Goal: Transaction & Acquisition: Obtain resource

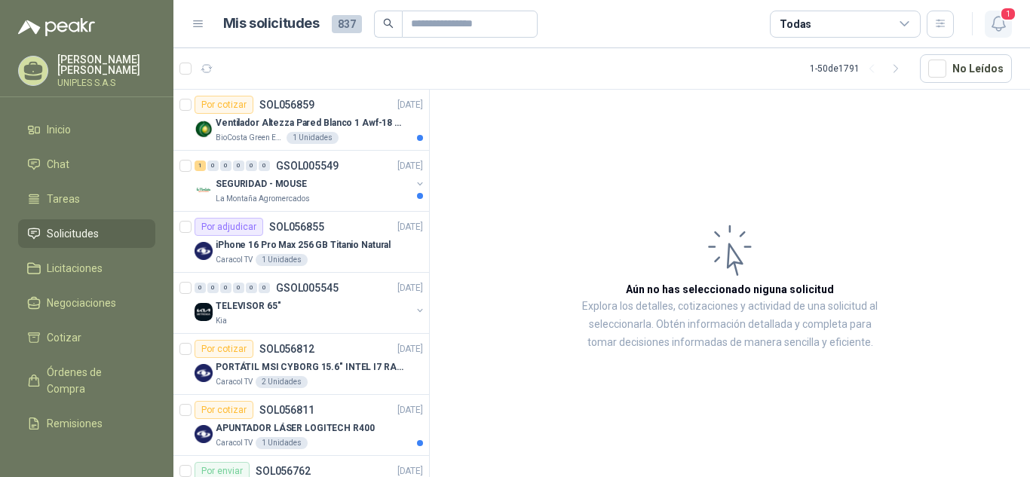
click at [999, 22] on icon "button" at bounding box center [998, 23] width 19 height 19
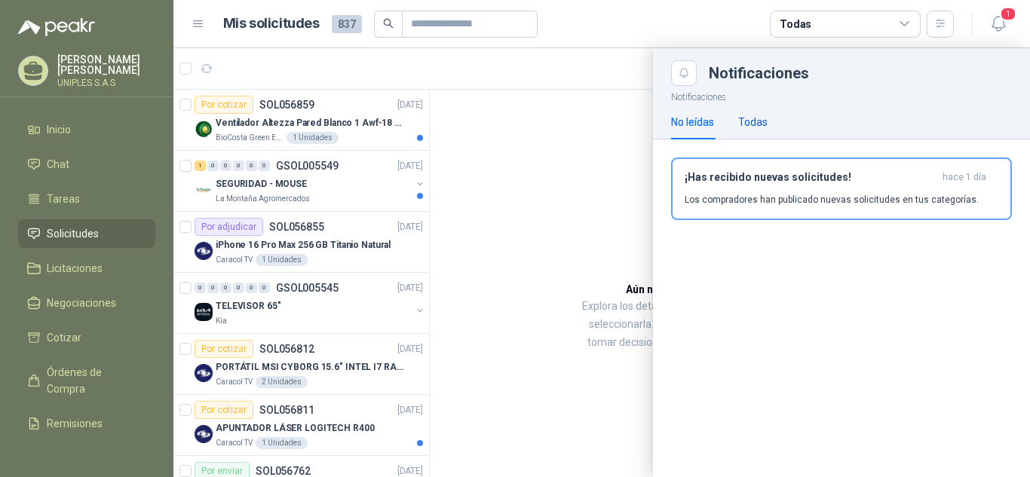
click at [755, 119] on div "Todas" at bounding box center [752, 122] width 29 height 17
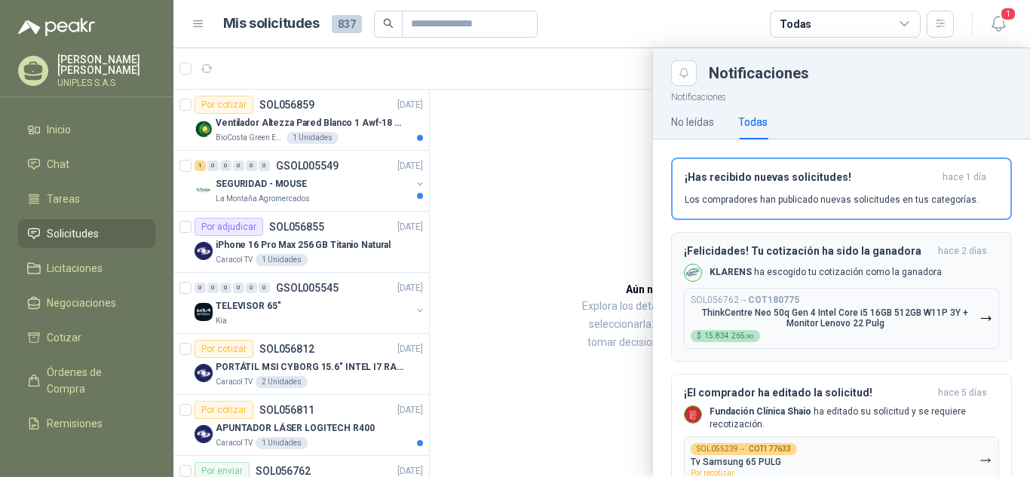
click at [814, 296] on div "SOL056762 → COT180775 ThinkCentre Neo 50q Gen 4 Intel Core i5 16GB 512GB W11P 3…" at bounding box center [835, 318] width 289 height 47
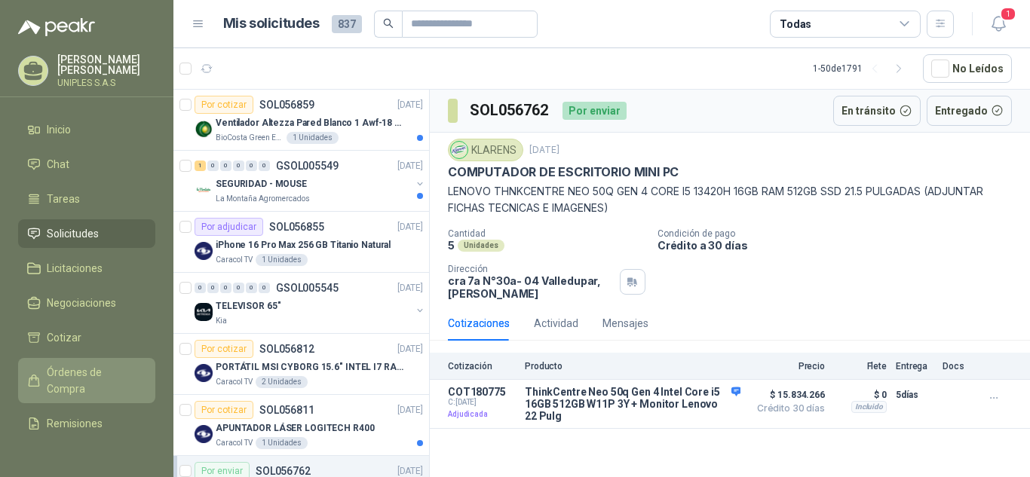
click at [75, 381] on span "Órdenes de Compra" at bounding box center [94, 380] width 94 height 33
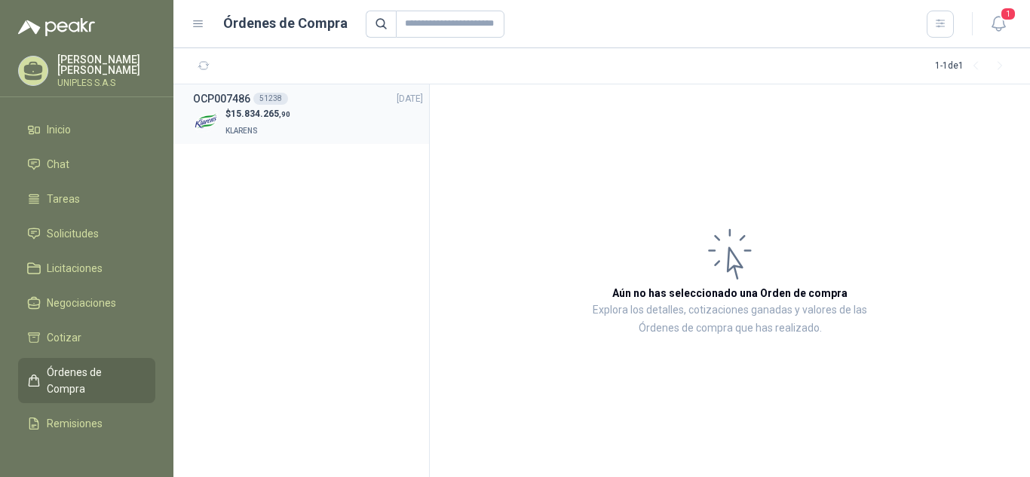
click at [262, 100] on div "51238" at bounding box center [270, 99] width 35 height 12
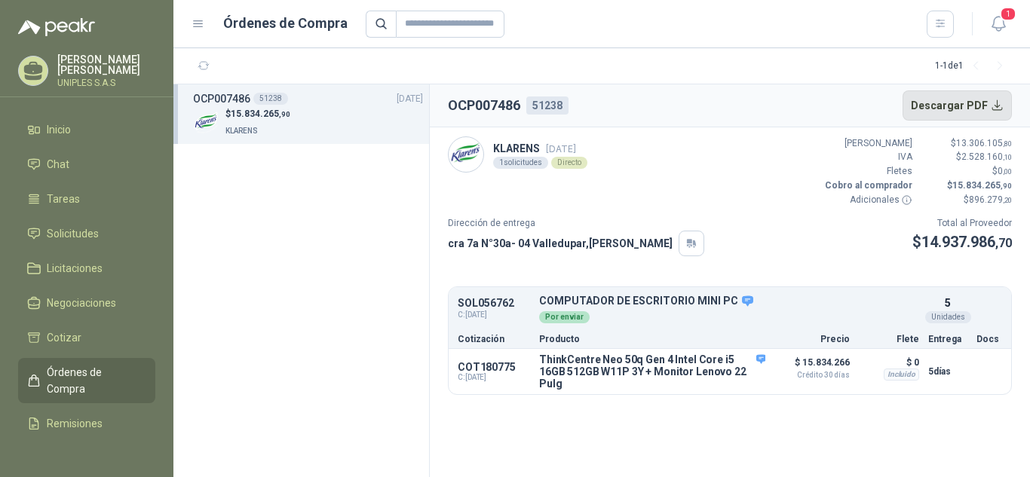
click at [996, 102] on button "Descargar PDF" at bounding box center [957, 105] width 110 height 30
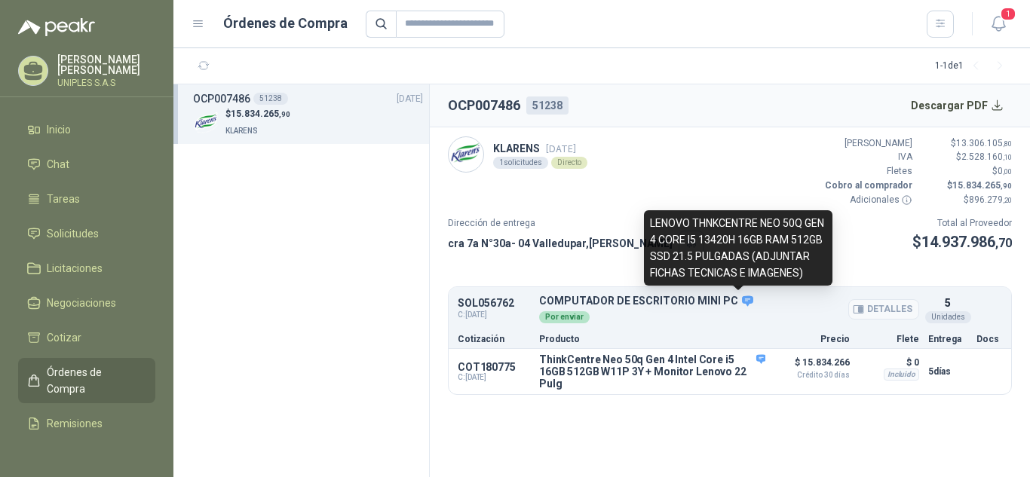
click at [742, 299] on icon at bounding box center [747, 301] width 11 height 11
